Goal: Task Accomplishment & Management: Use online tool/utility

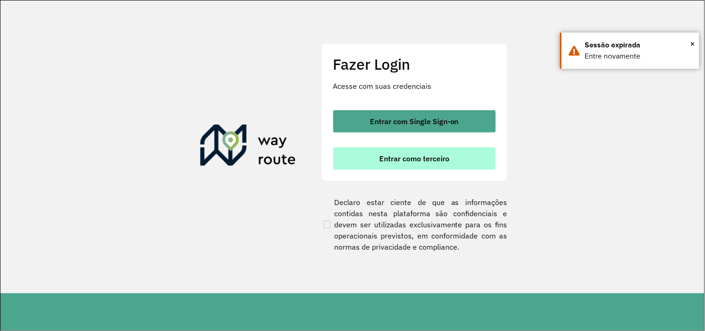
click at [403, 152] on button "Entrar como terceiro" at bounding box center [414, 158] width 163 height 22
click at [429, 160] on span "Entrar como terceiro" at bounding box center [414, 158] width 70 height 7
